Goal: Browse casually

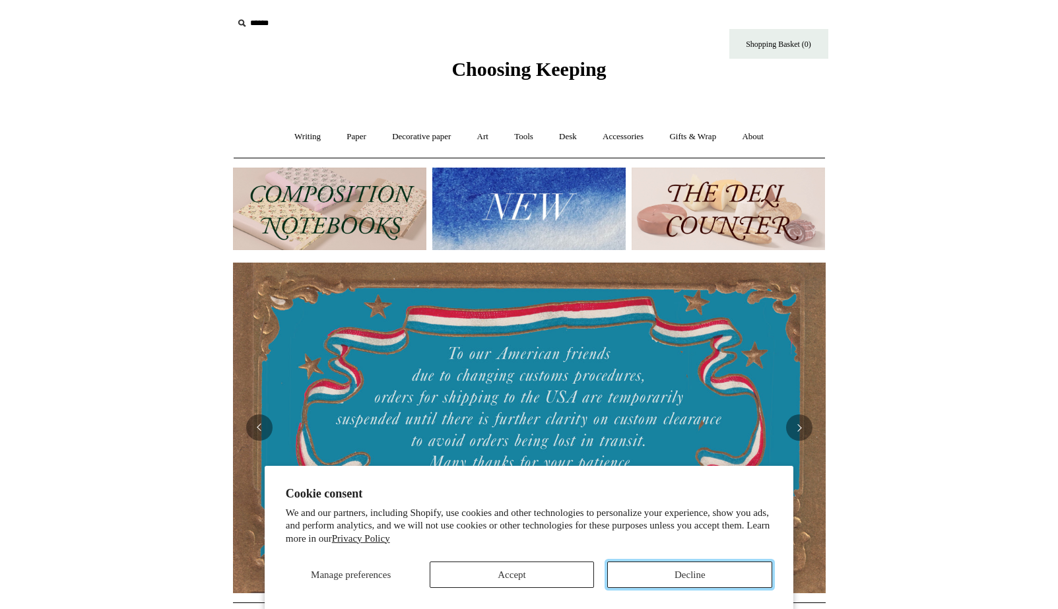
click at [653, 567] on button "Decline" at bounding box center [689, 575] width 165 height 26
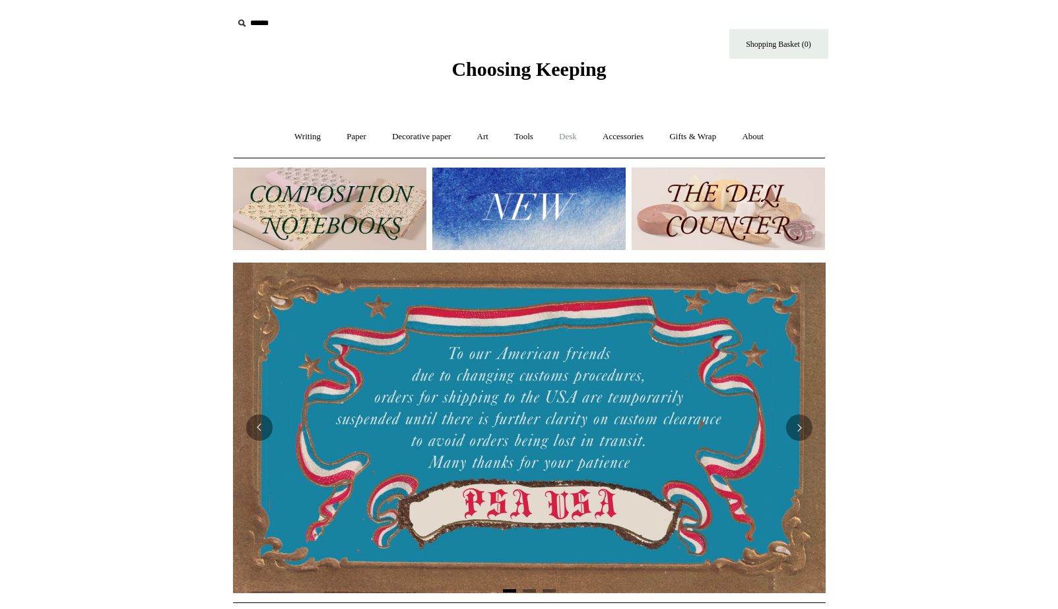
click at [573, 136] on link "Desk +" at bounding box center [568, 137] width 42 height 35
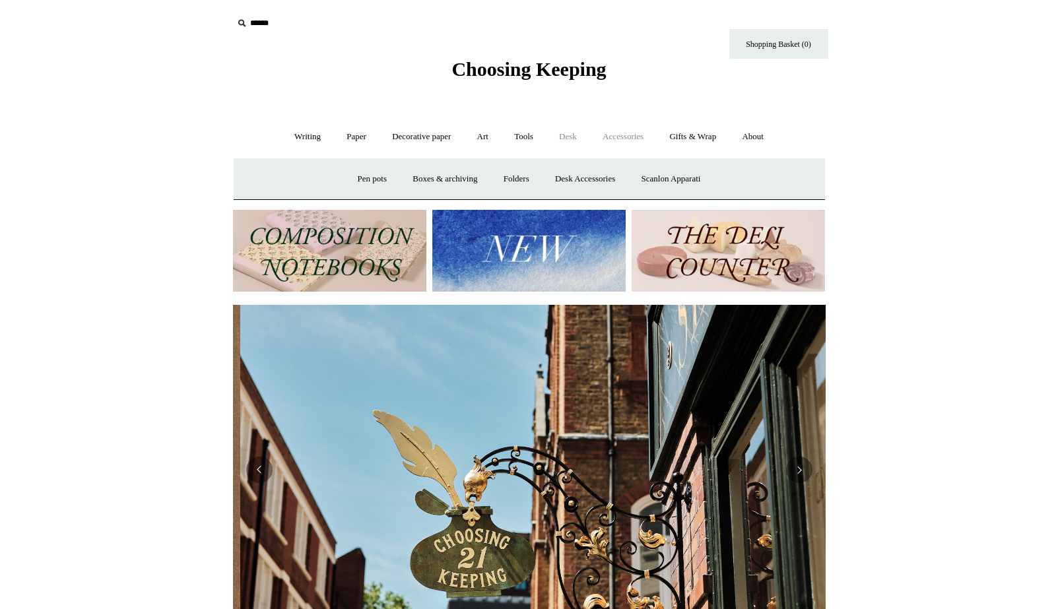
scroll to position [0, 593]
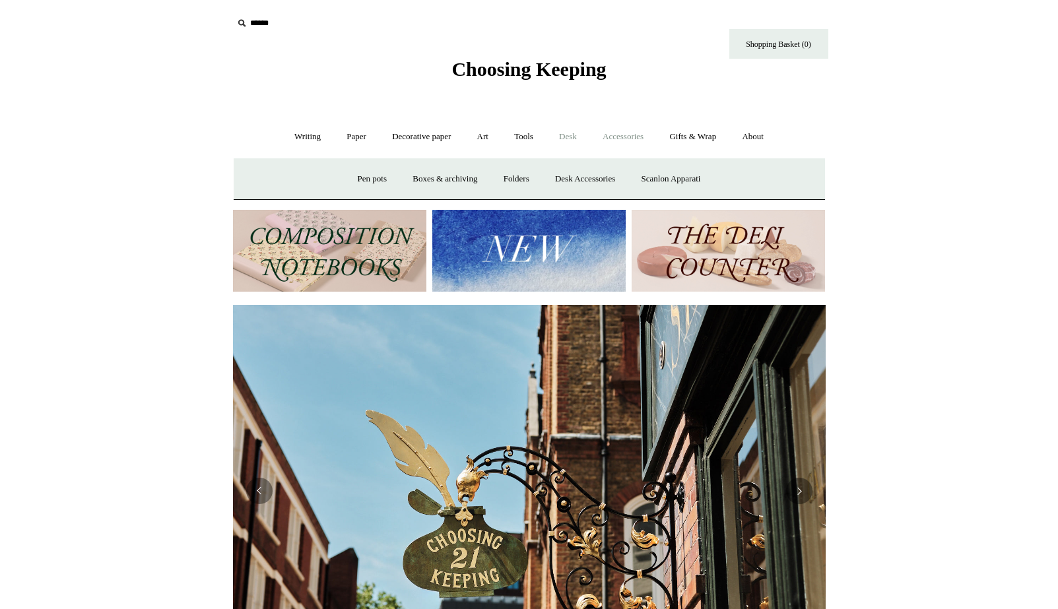
click at [639, 136] on link "Accessories +" at bounding box center [623, 137] width 65 height 35
click at [299, 188] on link "Personal Accessories +" at bounding box center [305, 179] width 96 height 35
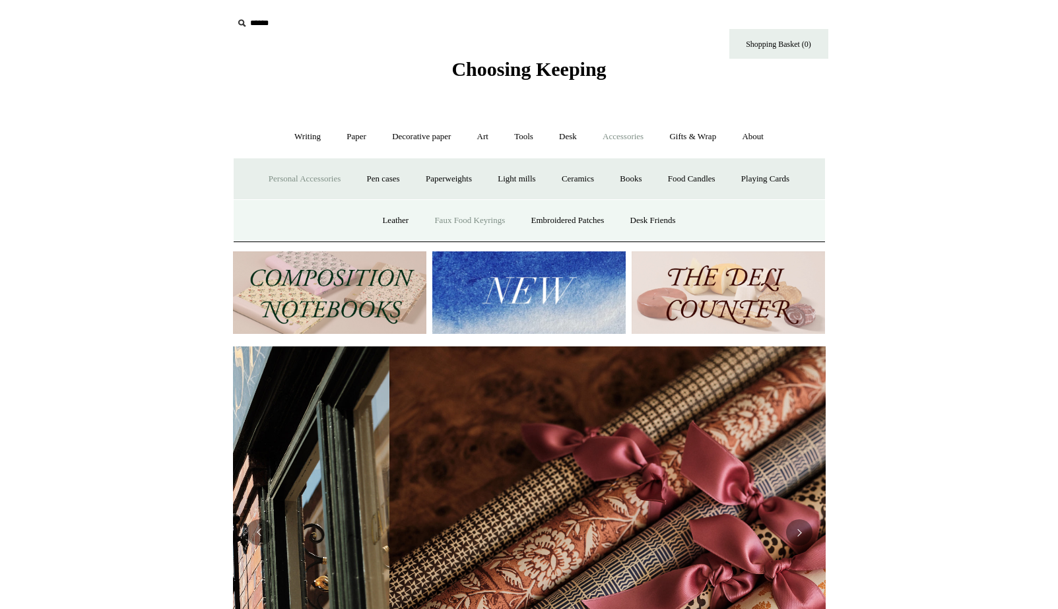
scroll to position [0, 1186]
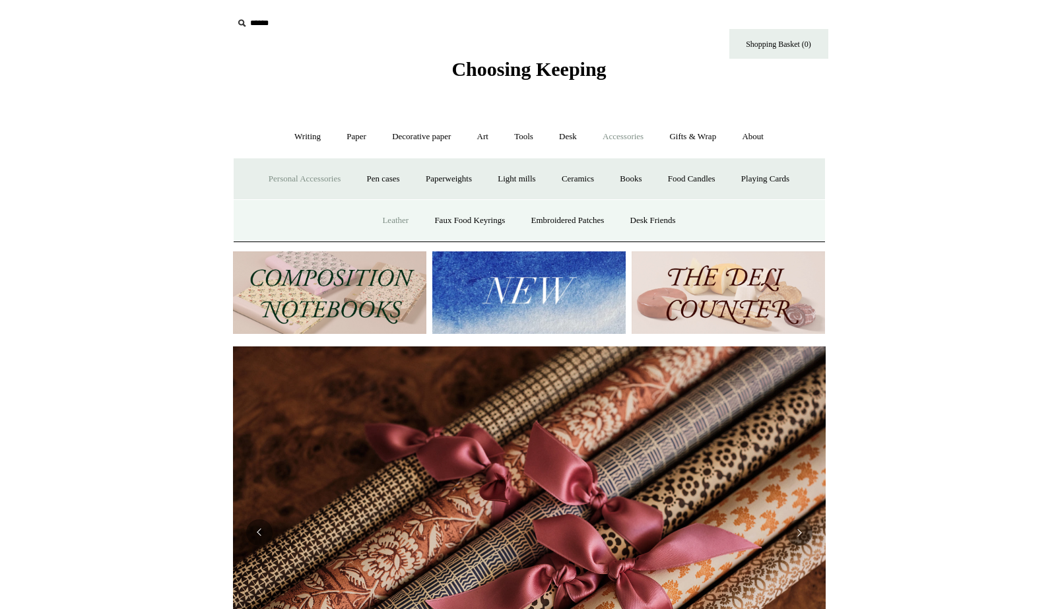
click at [389, 216] on link "Leather" at bounding box center [395, 220] width 50 height 35
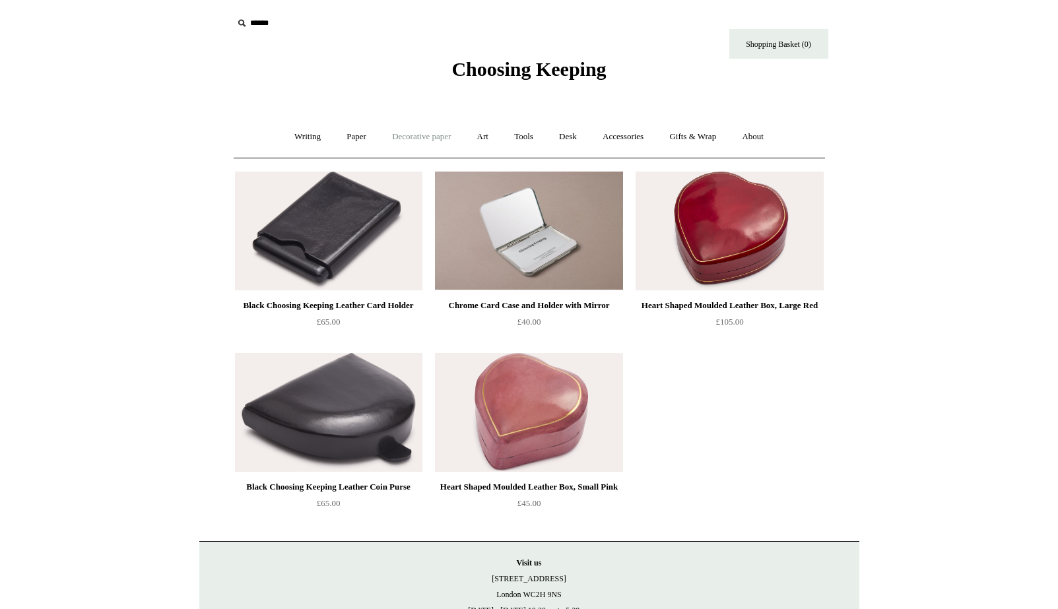
click at [415, 138] on link "Decorative paper +" at bounding box center [421, 137] width 83 height 35
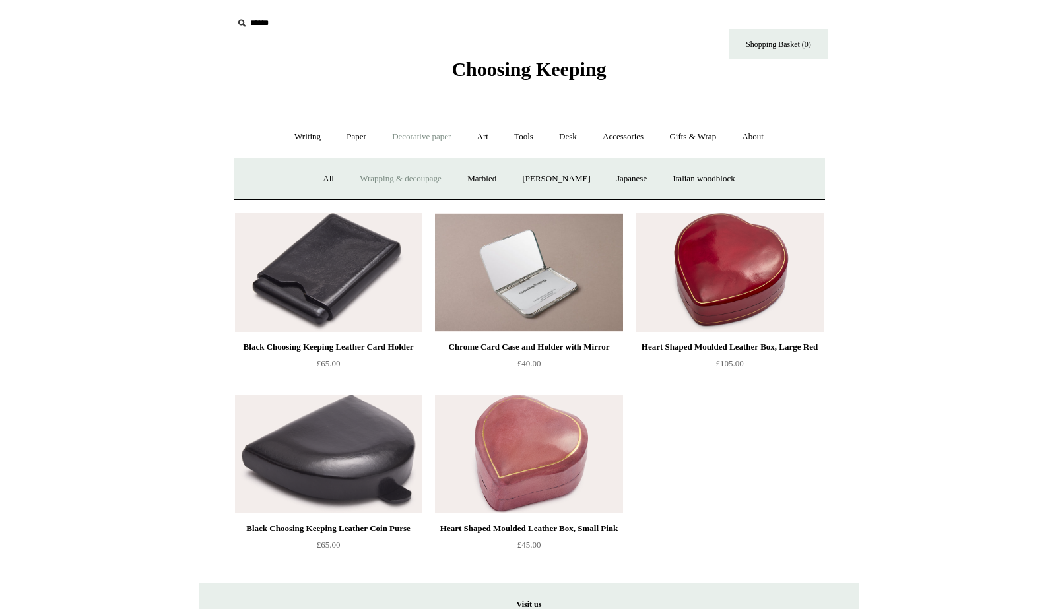
click at [401, 188] on link "Wrapping & decoupage" at bounding box center [401, 179] width 106 height 35
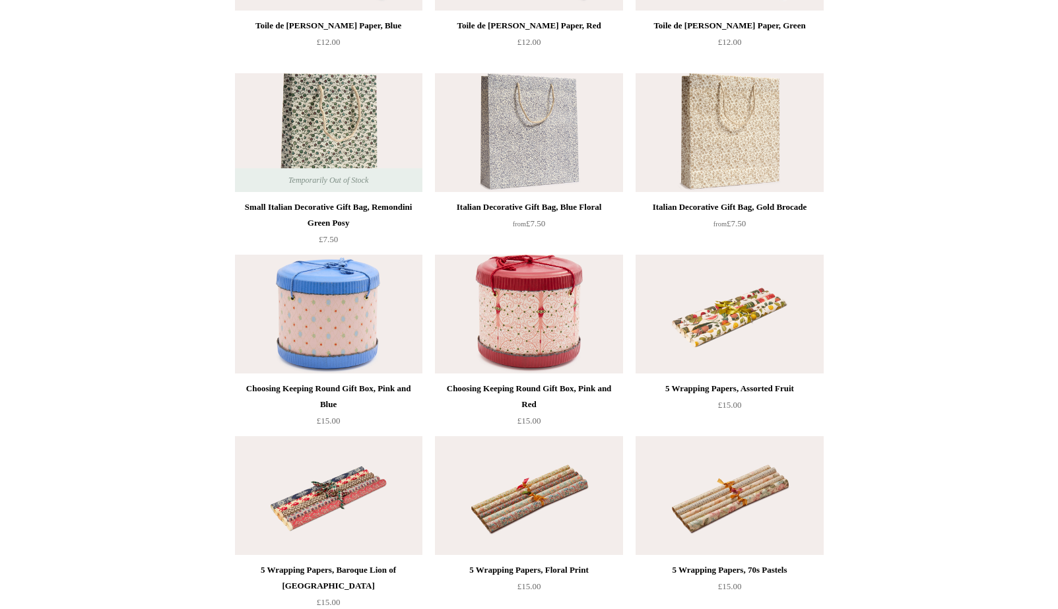
scroll to position [56, 0]
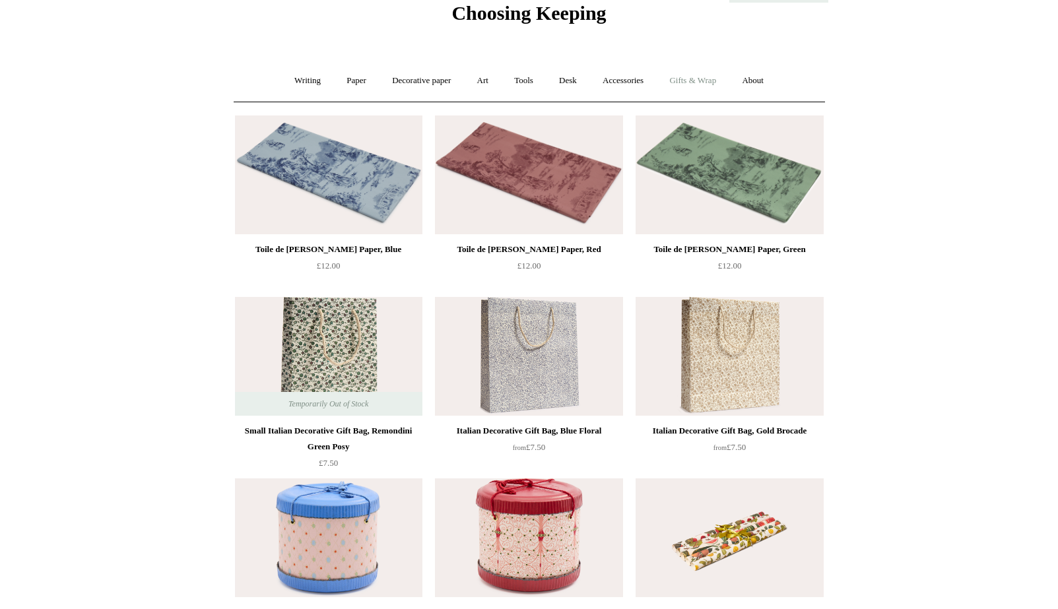
click at [705, 85] on link "Gifts & Wrap +" at bounding box center [693, 80] width 71 height 35
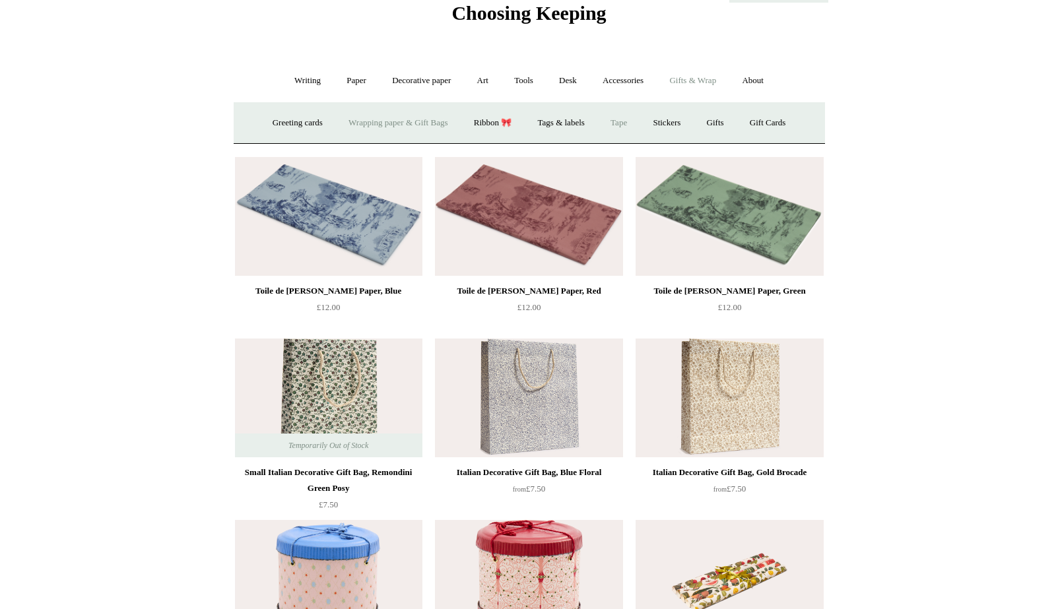
click at [624, 120] on link "Tape" at bounding box center [619, 123] width 40 height 35
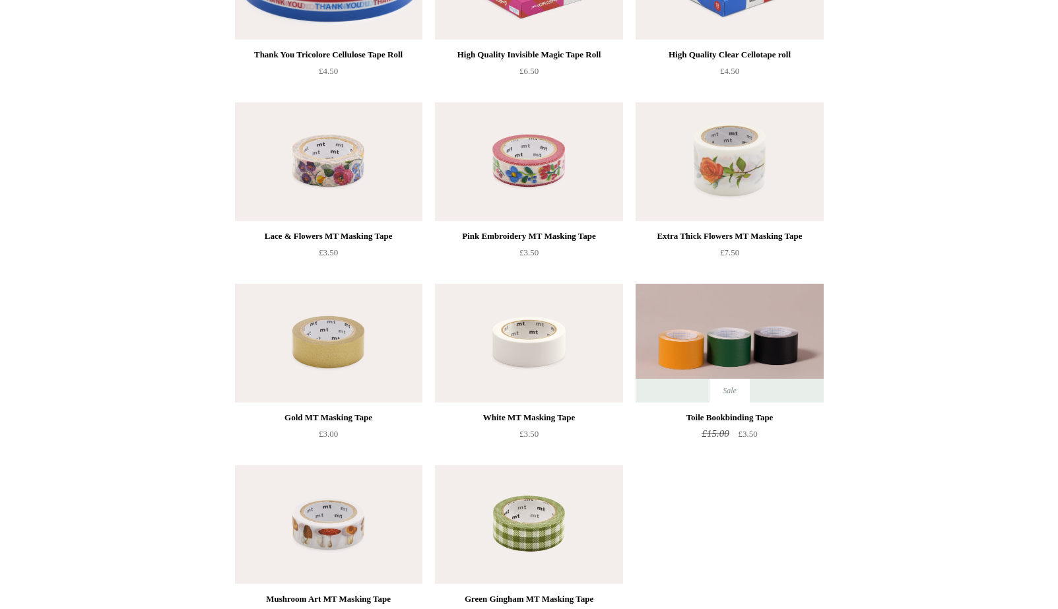
scroll to position [92, 0]
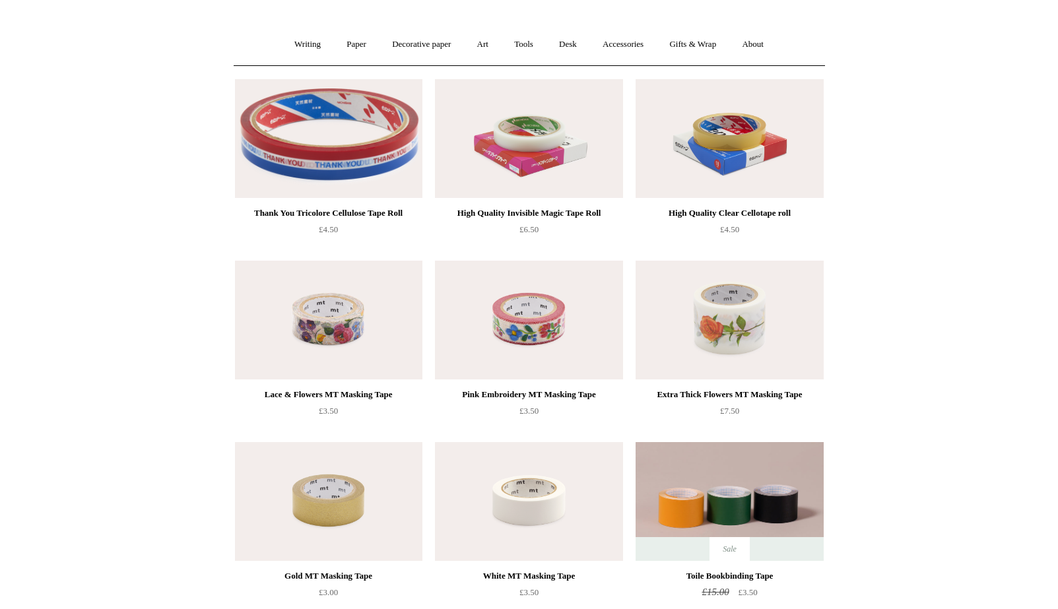
click at [571, 182] on img at bounding box center [529, 138] width 188 height 119
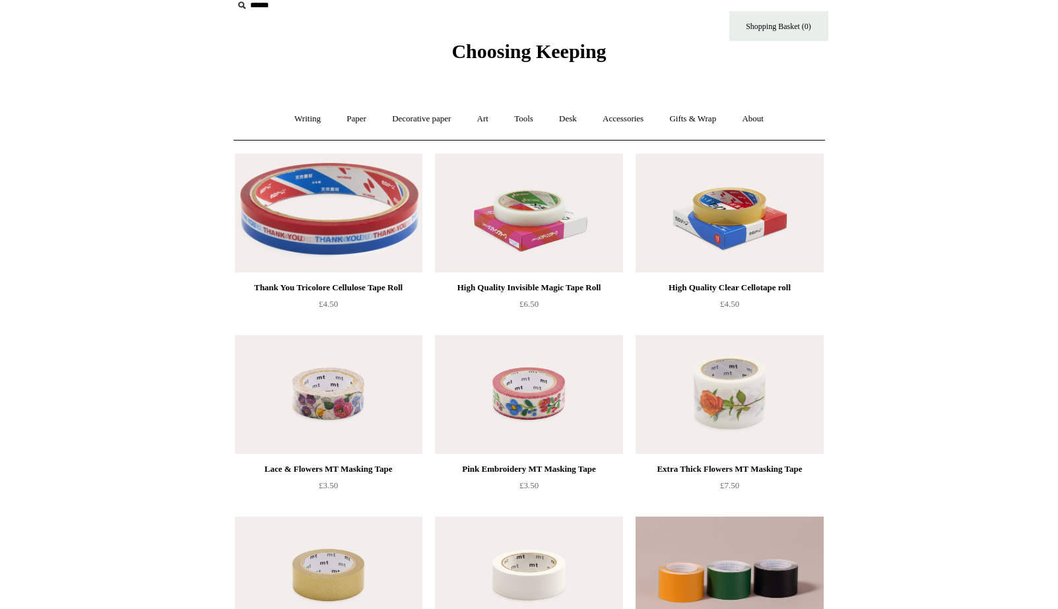
scroll to position [0, 0]
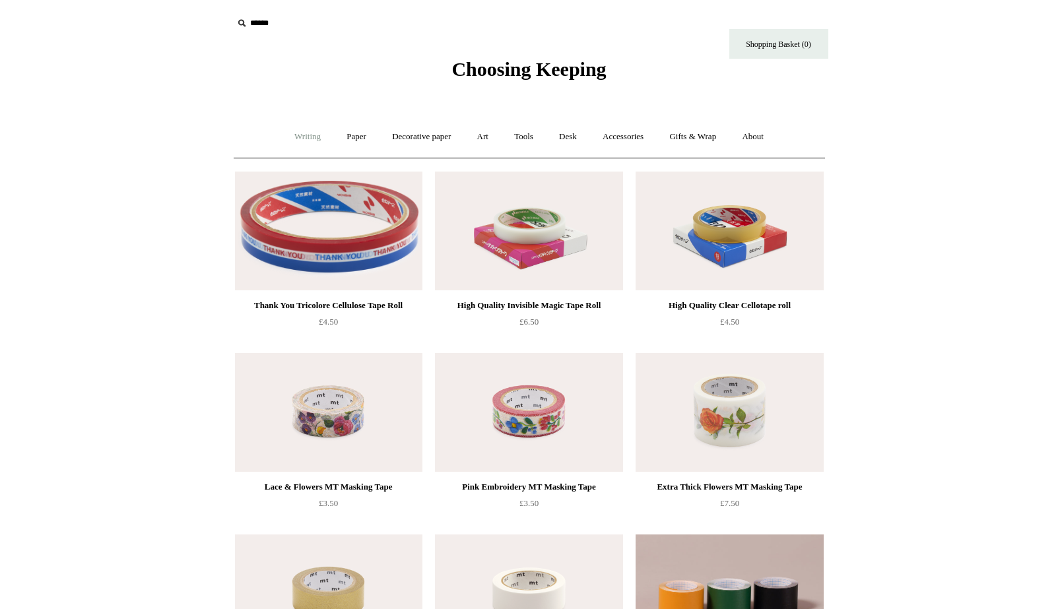
click at [289, 140] on link "Writing +" at bounding box center [308, 137] width 50 height 35
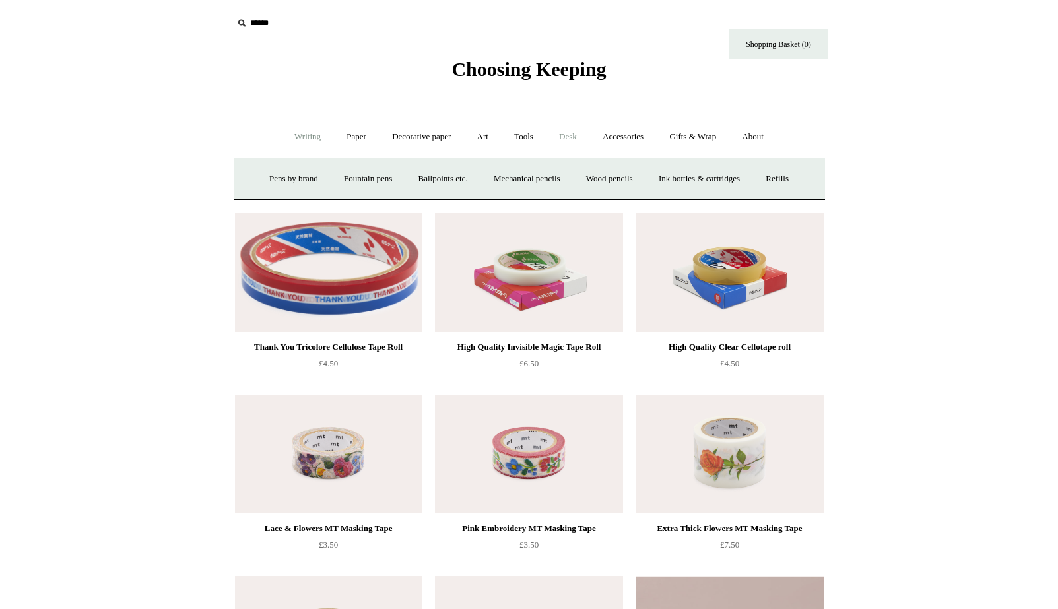
click at [571, 136] on link "Desk +" at bounding box center [568, 137] width 42 height 35
click at [577, 181] on link "Desk Accessories" at bounding box center [585, 179] width 84 height 35
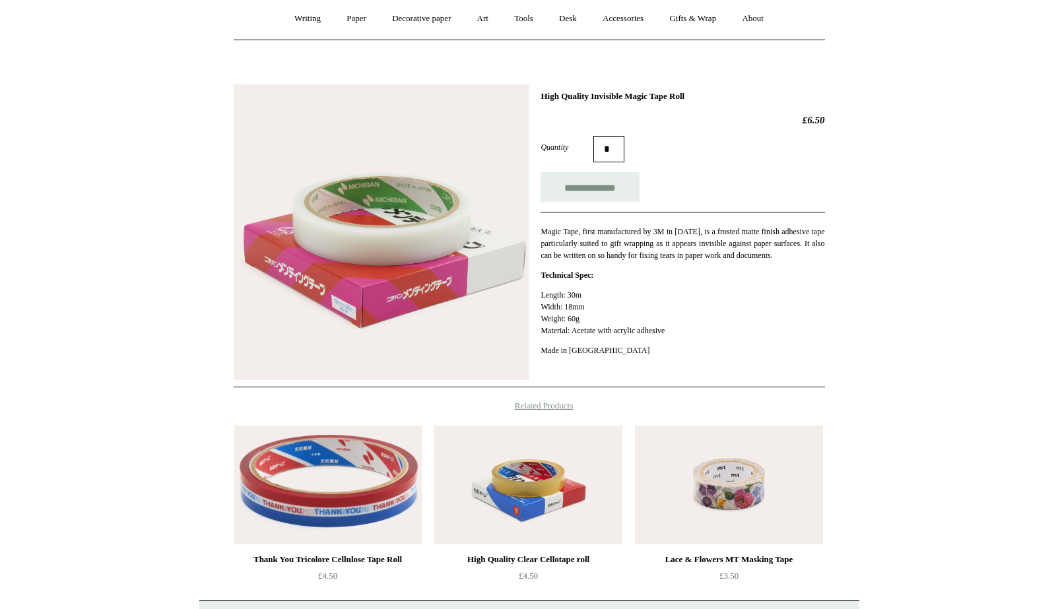
scroll to position [120, 0]
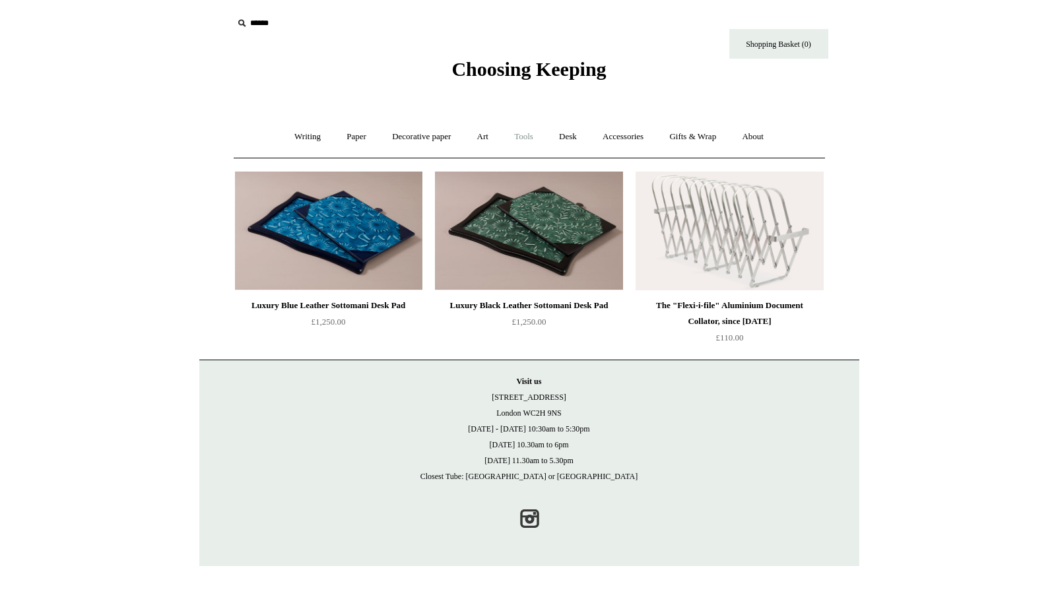
click at [520, 134] on link "Tools +" at bounding box center [524, 137] width 43 height 35
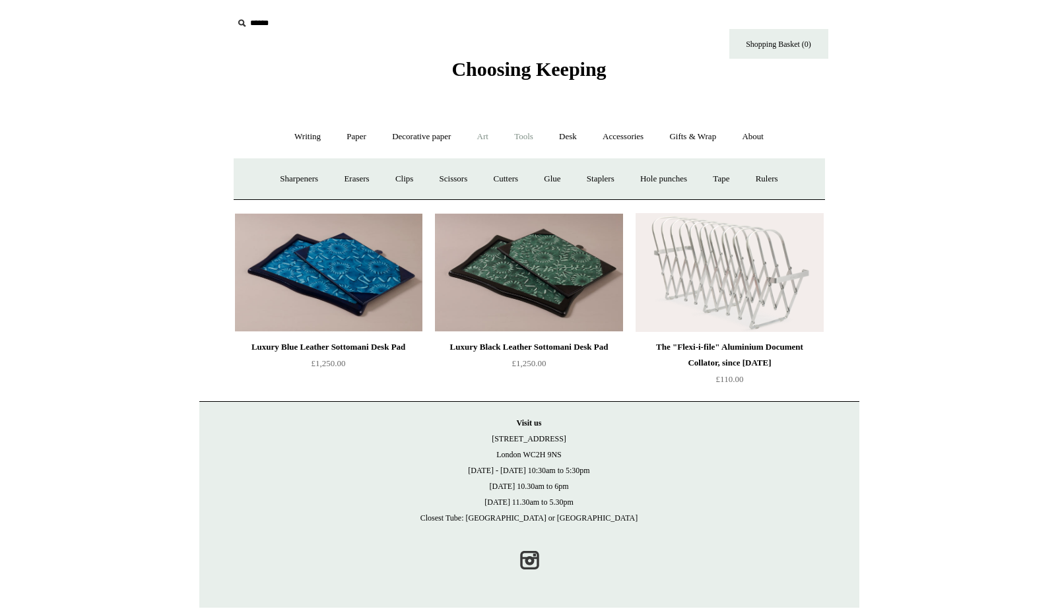
click at [490, 137] on link "Art +" at bounding box center [483, 137] width 35 height 35
click at [769, 139] on link "About +" at bounding box center [753, 137] width 46 height 35
click at [306, 135] on link "Writing +" at bounding box center [308, 137] width 50 height 35
click at [632, 139] on link "Accessories +" at bounding box center [623, 137] width 65 height 35
click at [425, 180] on link "Paperweights +" at bounding box center [449, 179] width 70 height 35
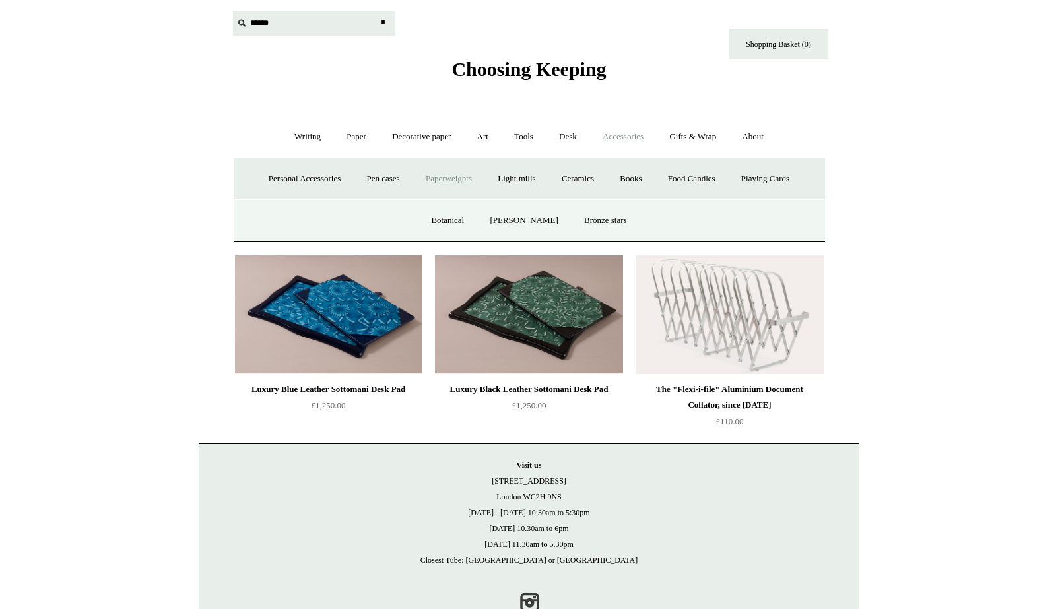
click at [341, 34] on input "text" at bounding box center [314, 23] width 162 height 24
